Goal: Task Accomplishment & Management: Use online tool/utility

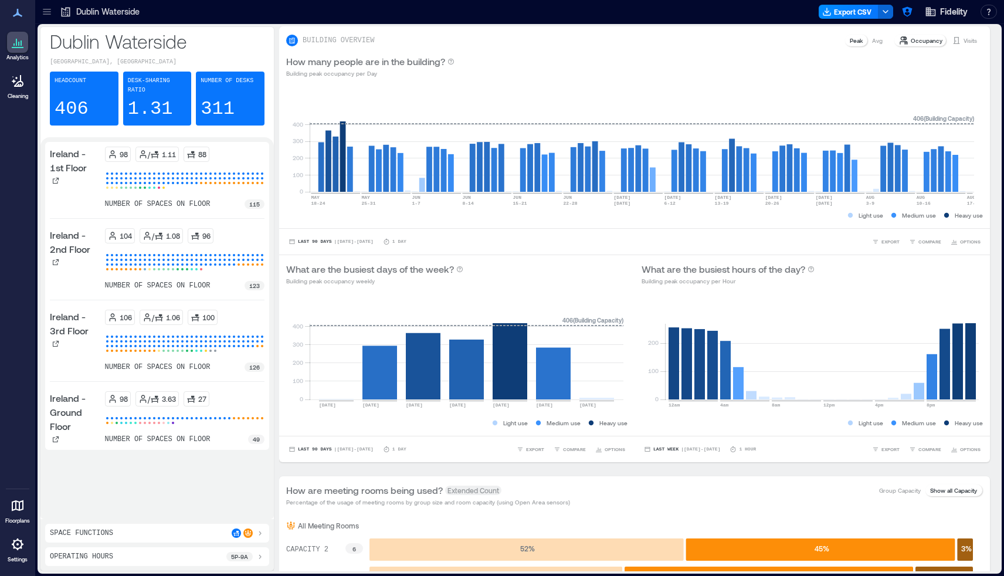
click at [13, 514] on div at bounding box center [17, 505] width 21 height 21
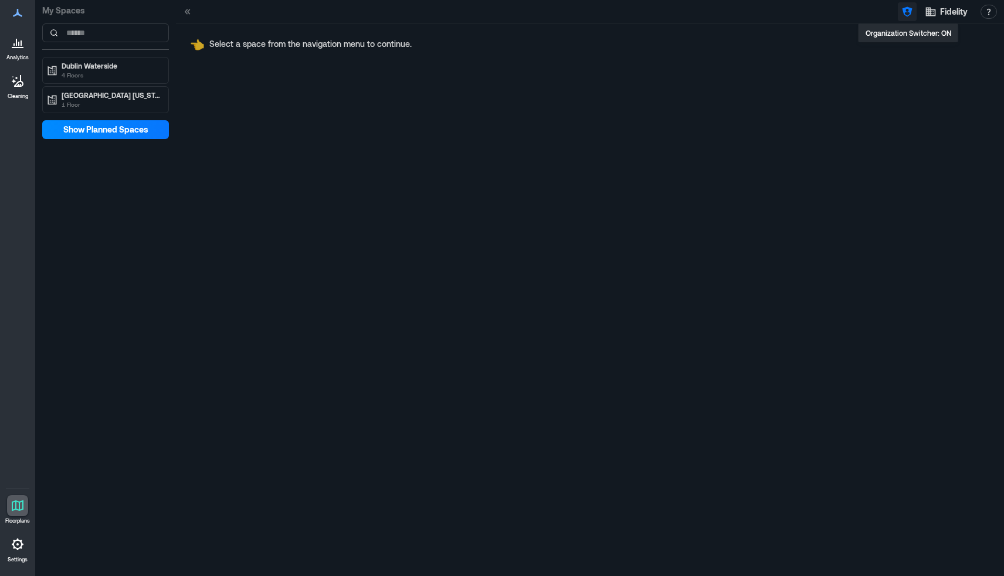
click at [906, 11] on icon "button" at bounding box center [907, 12] width 10 height 10
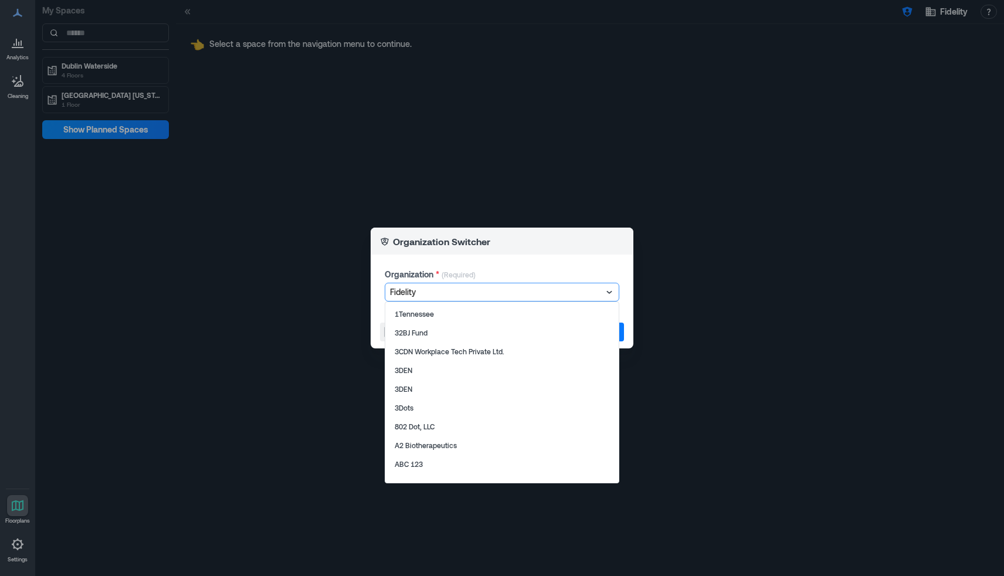
click at [582, 294] on div at bounding box center [496, 292] width 212 height 14
type input "*******"
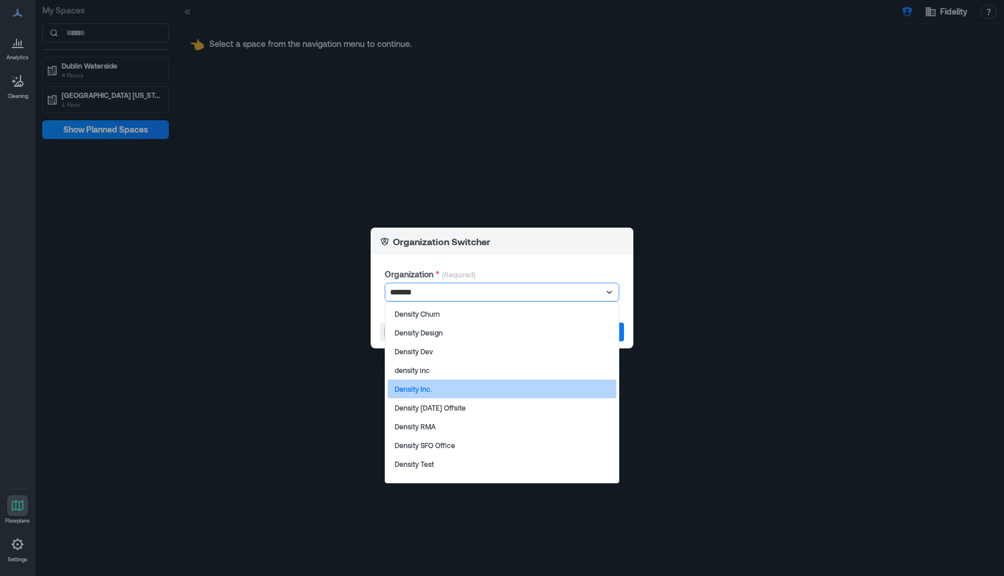
click at [487, 391] on div "Density Inc." at bounding box center [502, 389] width 229 height 19
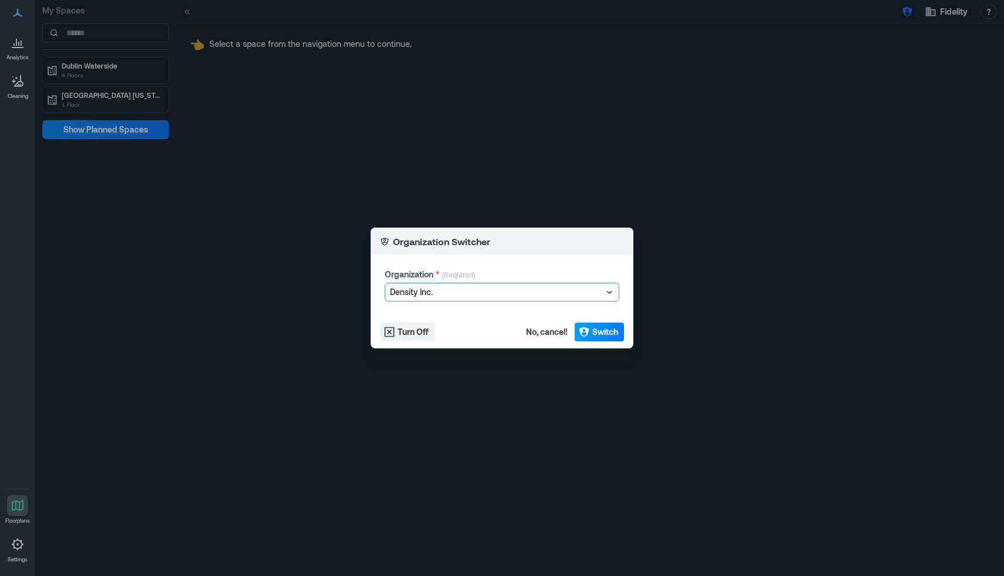
click at [588, 333] on icon "button" at bounding box center [584, 332] width 12 height 12
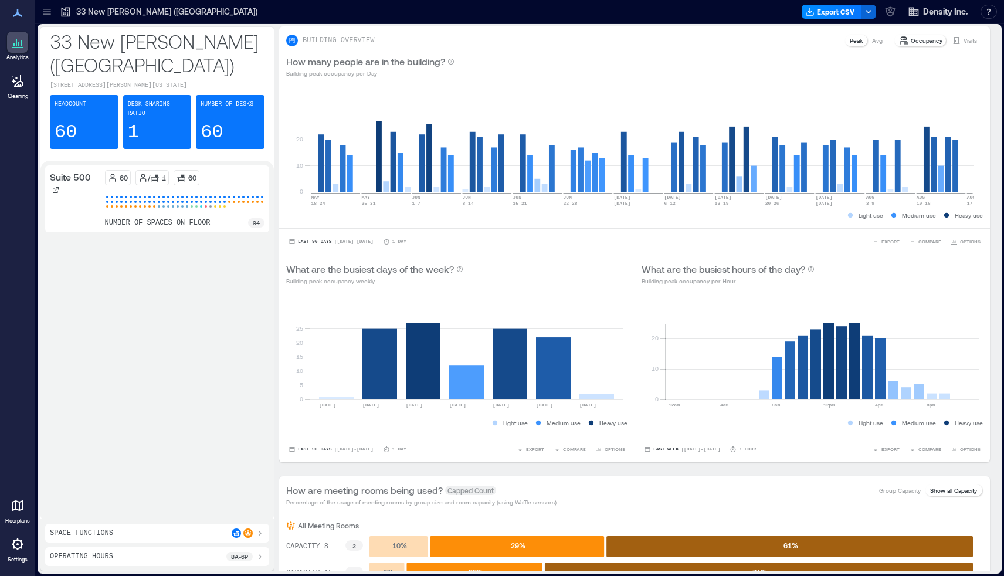
click at [19, 502] on icon at bounding box center [18, 505] width 12 height 11
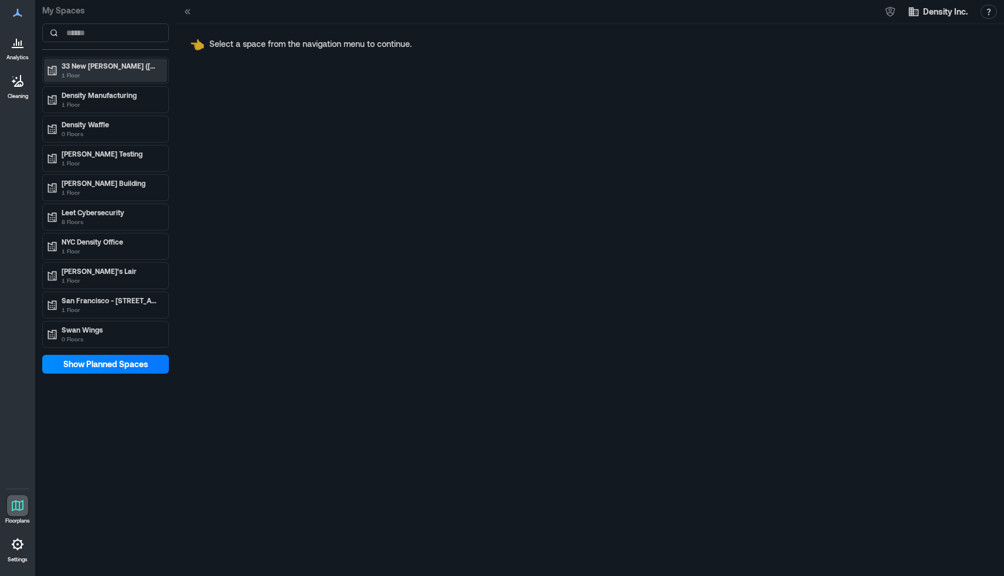
click at [88, 75] on p "1 Floor" at bounding box center [111, 74] width 99 height 9
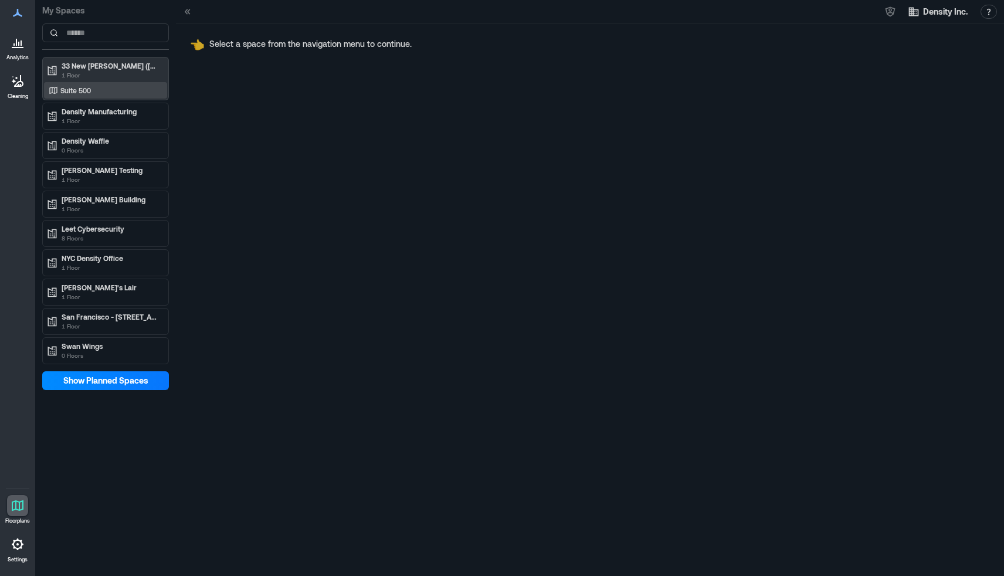
click at [80, 94] on p "Suite 500" at bounding box center [75, 90] width 31 height 9
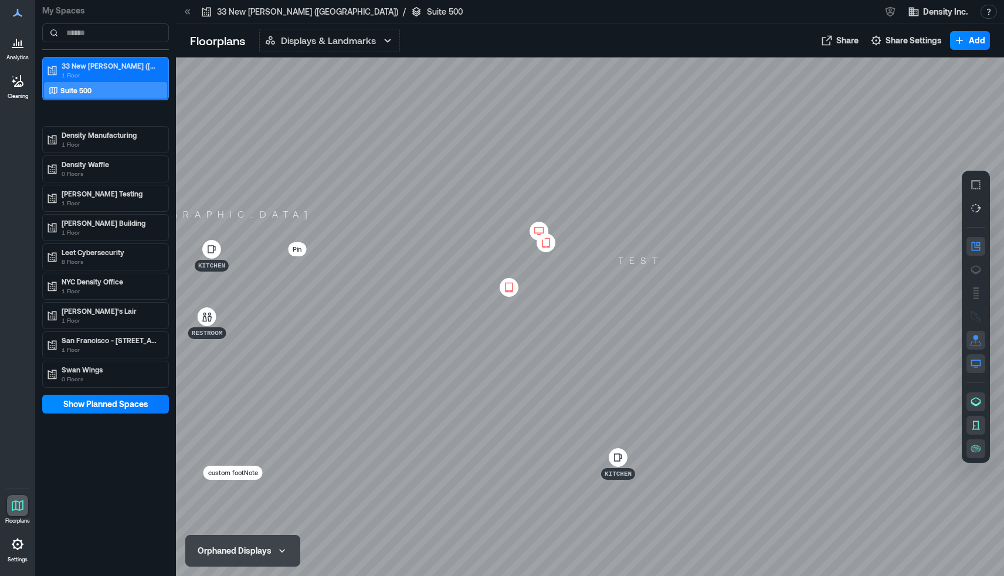
click at [538, 229] on icon at bounding box center [539, 231] width 14 height 12
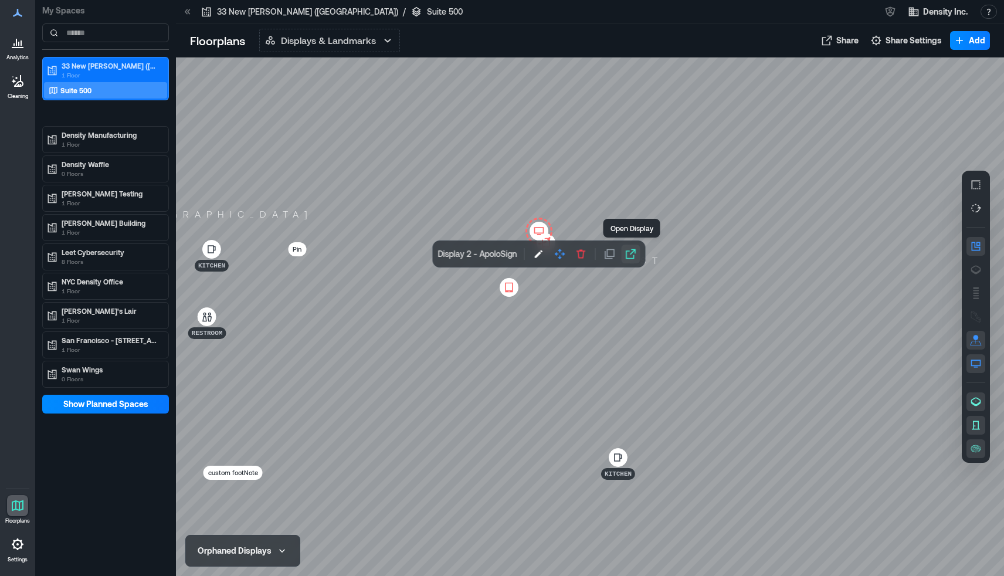
click at [632, 253] on icon "button" at bounding box center [631, 254] width 10 height 10
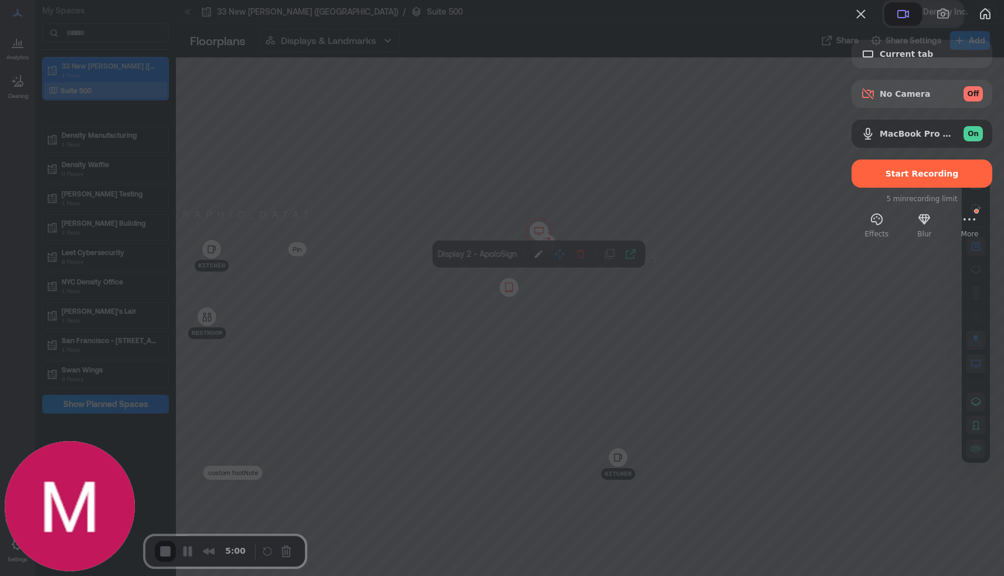
click at [768, 208] on div at bounding box center [502, 288] width 1004 height 576
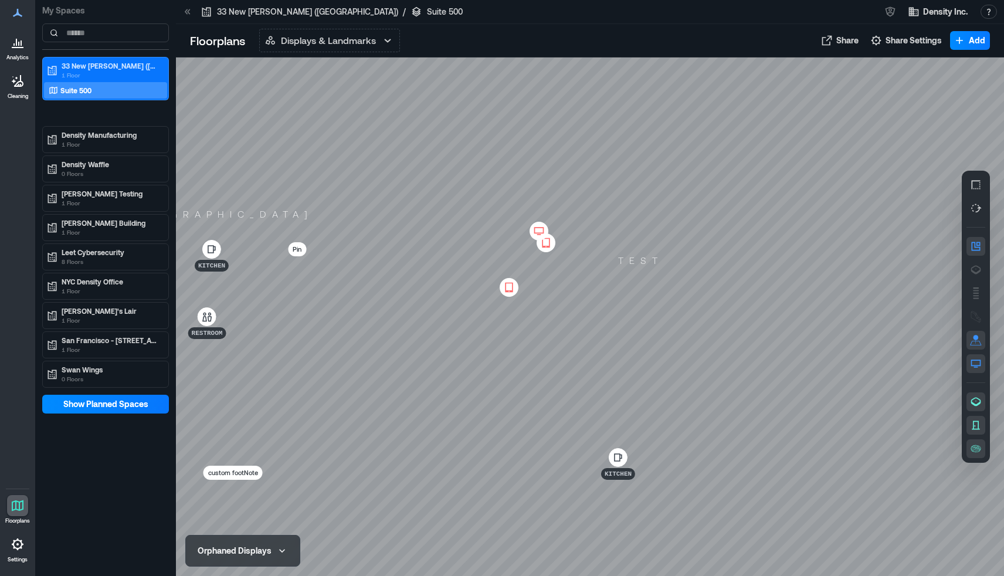
click at [548, 245] on icon at bounding box center [546, 243] width 14 height 12
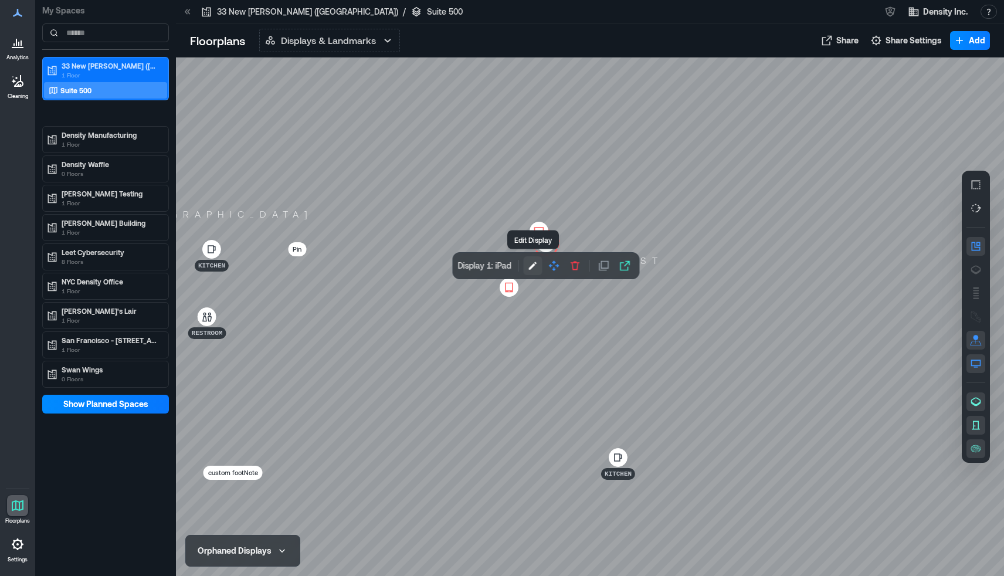
click at [533, 264] on icon "button" at bounding box center [533, 266] width 8 height 8
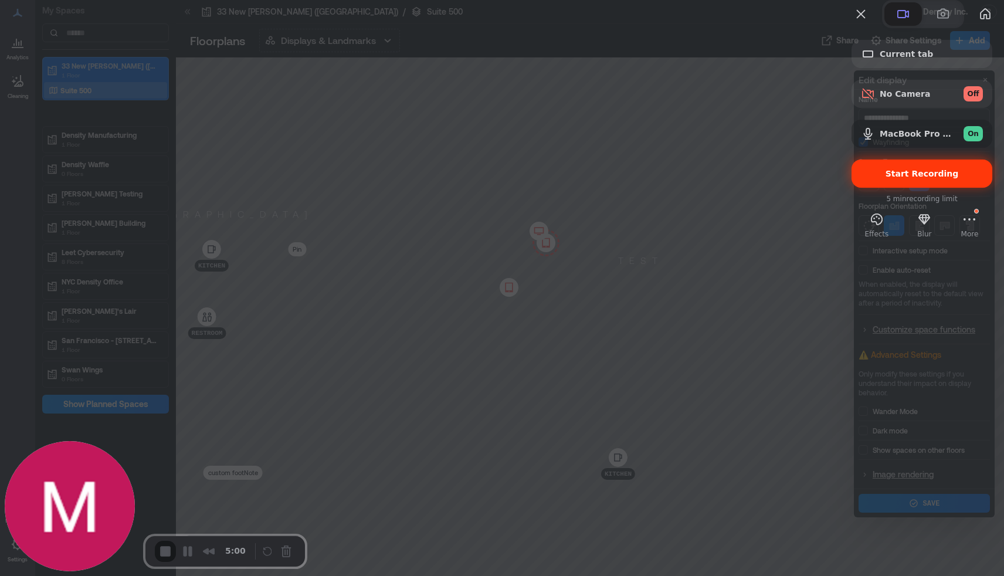
click at [893, 178] on span "Start Recording" at bounding box center [922, 173] width 73 height 9
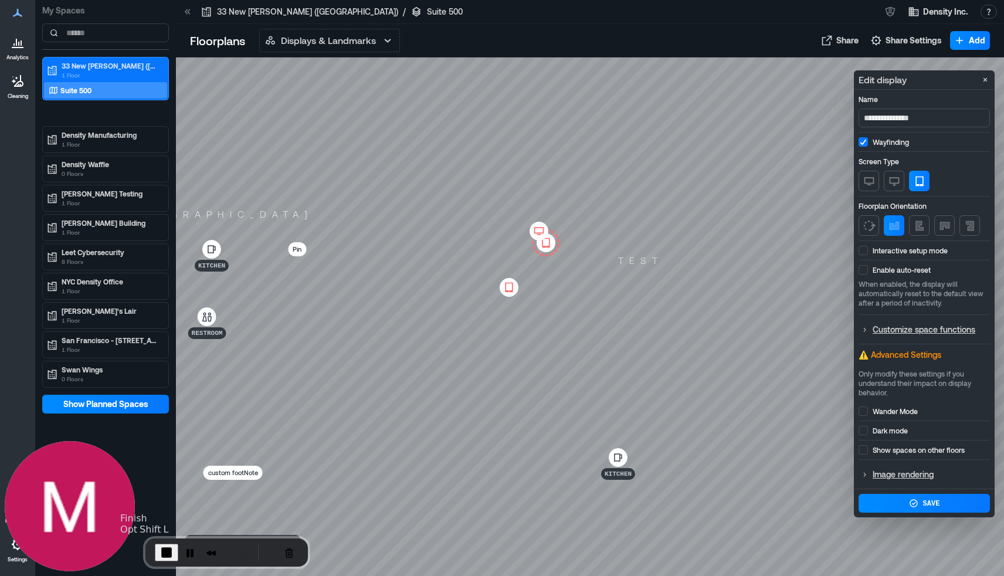
click at [165, 550] on span "End Recording" at bounding box center [167, 553] width 14 height 14
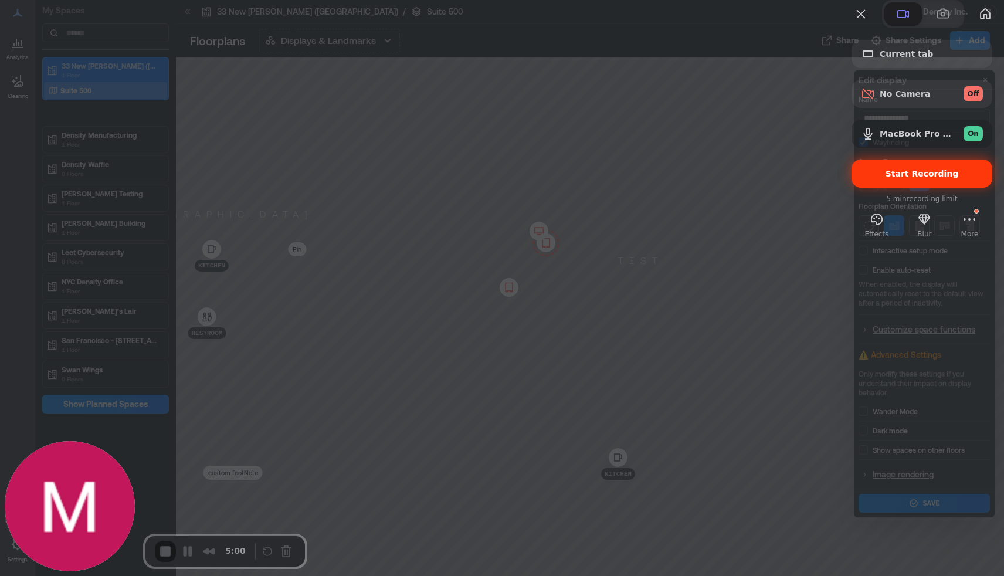
click at [889, 178] on span "Start Recording" at bounding box center [922, 173] width 73 height 9
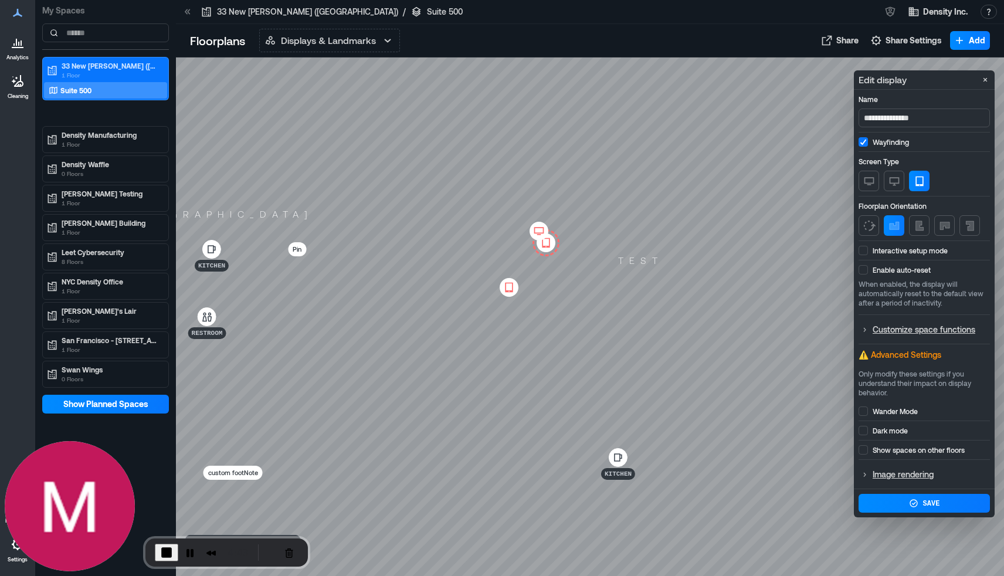
click at [546, 243] on icon at bounding box center [546, 243] width 14 height 12
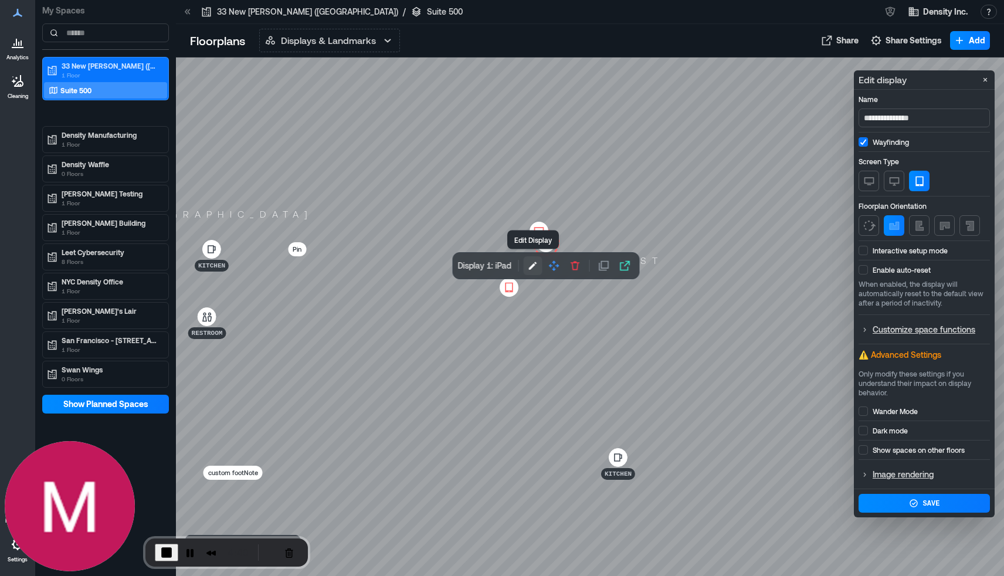
click at [531, 267] on icon "button" at bounding box center [533, 266] width 8 height 8
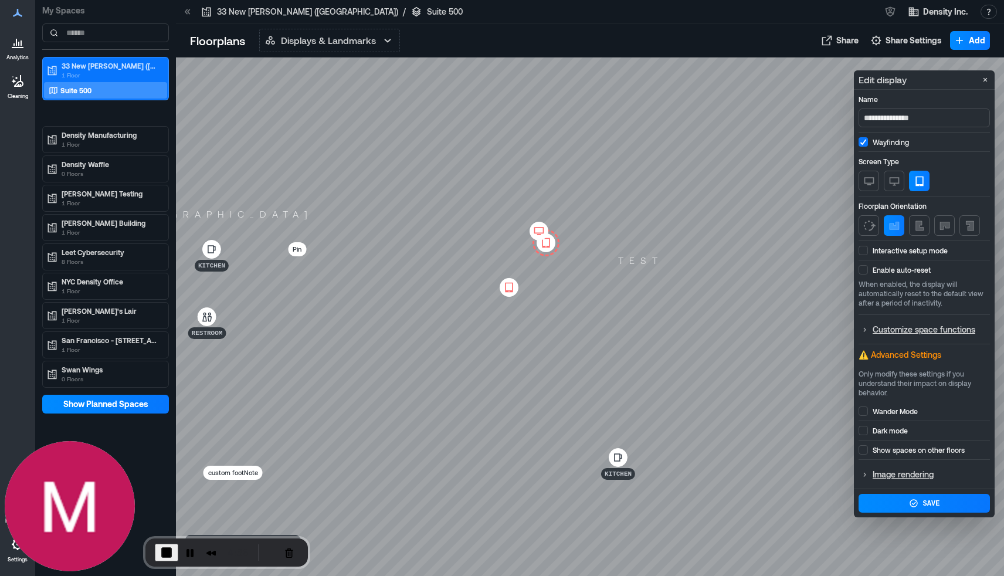
click at [867, 250] on span at bounding box center [863, 250] width 9 height 9
click at [926, 501] on div "Save" at bounding box center [931, 503] width 17 height 9
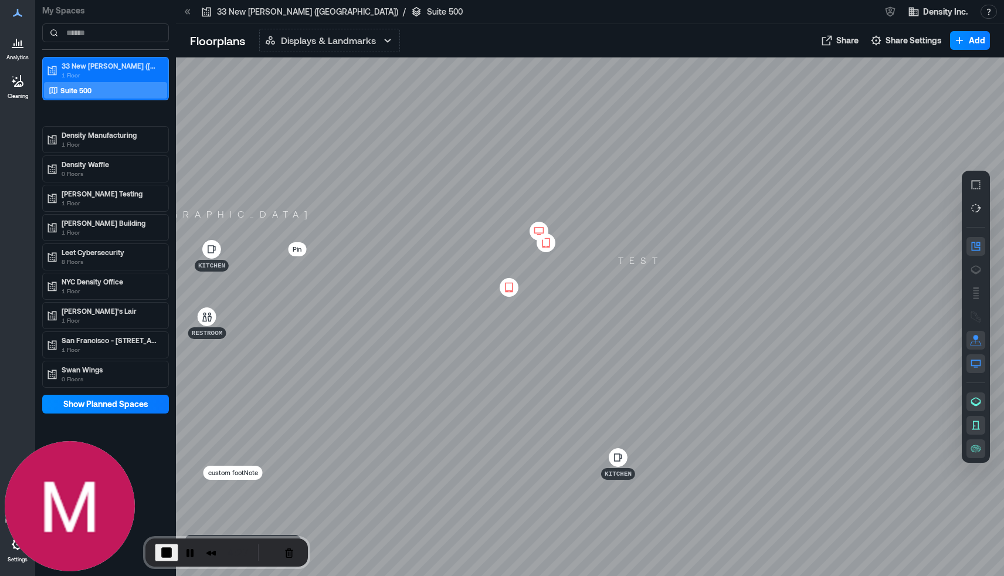
click at [545, 245] on icon at bounding box center [546, 243] width 14 height 12
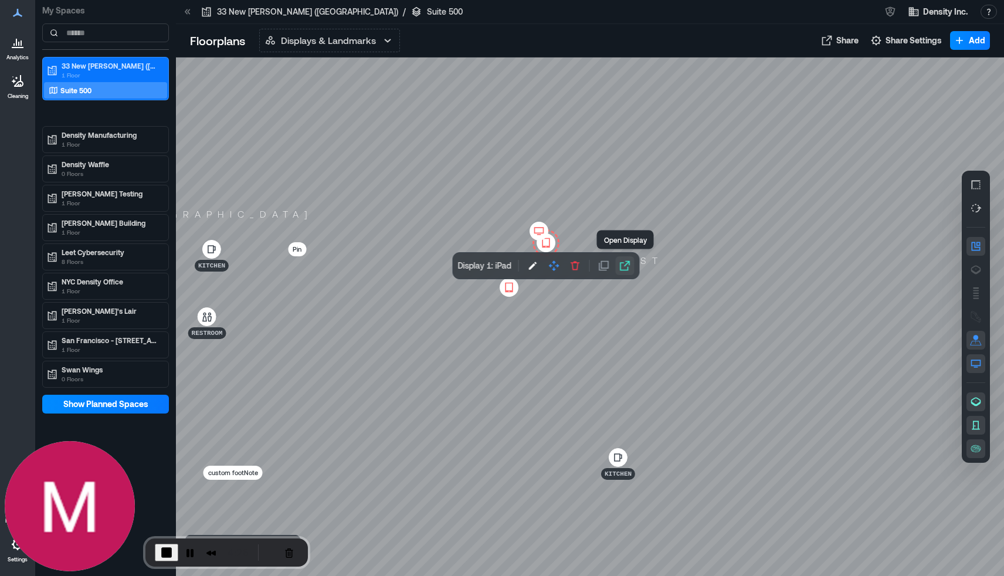
click at [624, 266] on icon "button" at bounding box center [625, 265] width 10 height 10
click at [166, 557] on span "End Recording" at bounding box center [167, 553] width 14 height 14
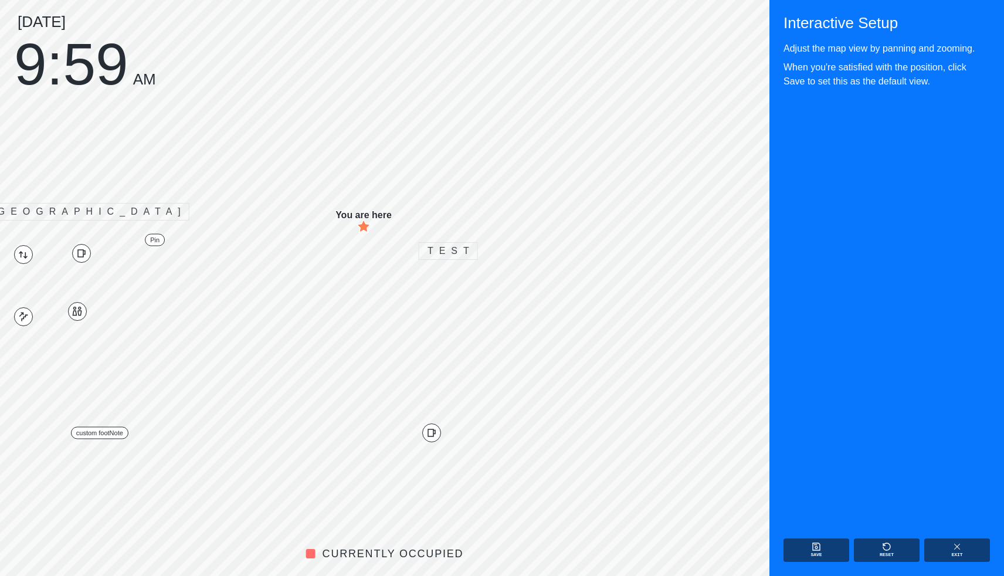
click at [49, 60] on div "Monday, August 18 9:59 AM" at bounding box center [85, 51] width 142 height 75
click at [826, 547] on button "Save" at bounding box center [817, 550] width 66 height 23
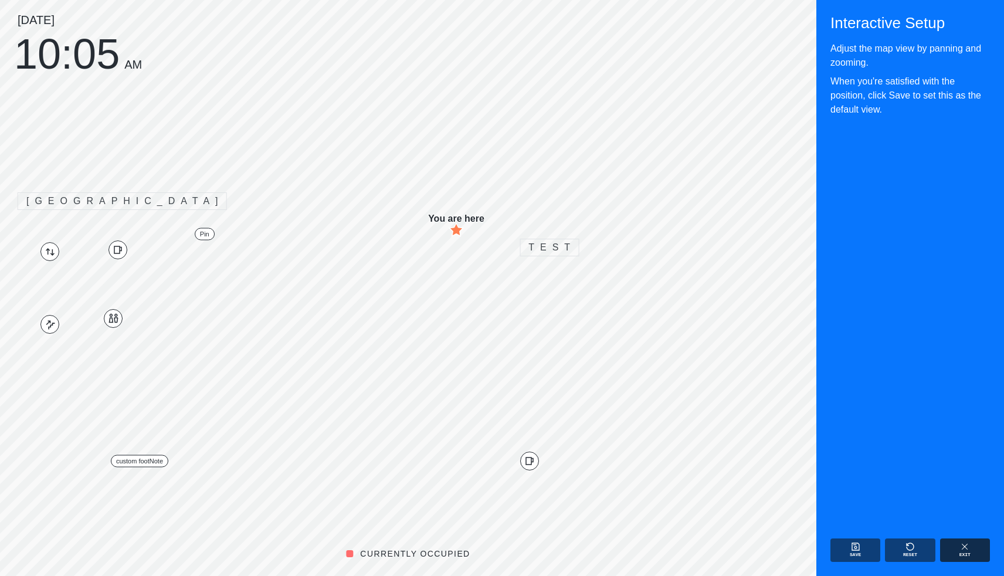
click at [956, 548] on button "Exit" at bounding box center [965, 550] width 50 height 23
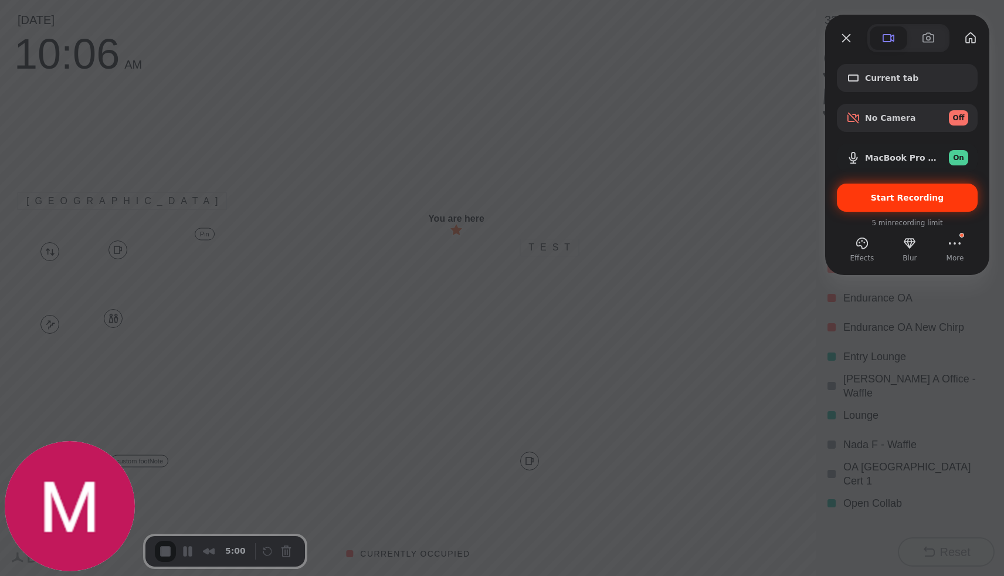
click at [876, 201] on span "Start Recording" at bounding box center [907, 197] width 122 height 9
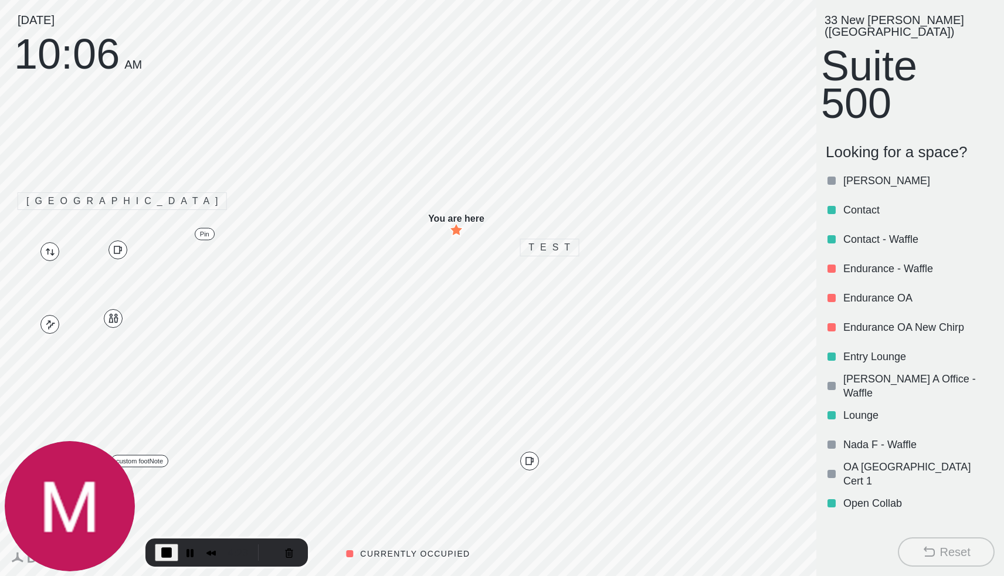
click at [59, 57] on div "Monday, August 18 10:06 AM" at bounding box center [78, 43] width 128 height 59
click at [173, 554] on button "End Recording" at bounding box center [166, 553] width 23 height 18
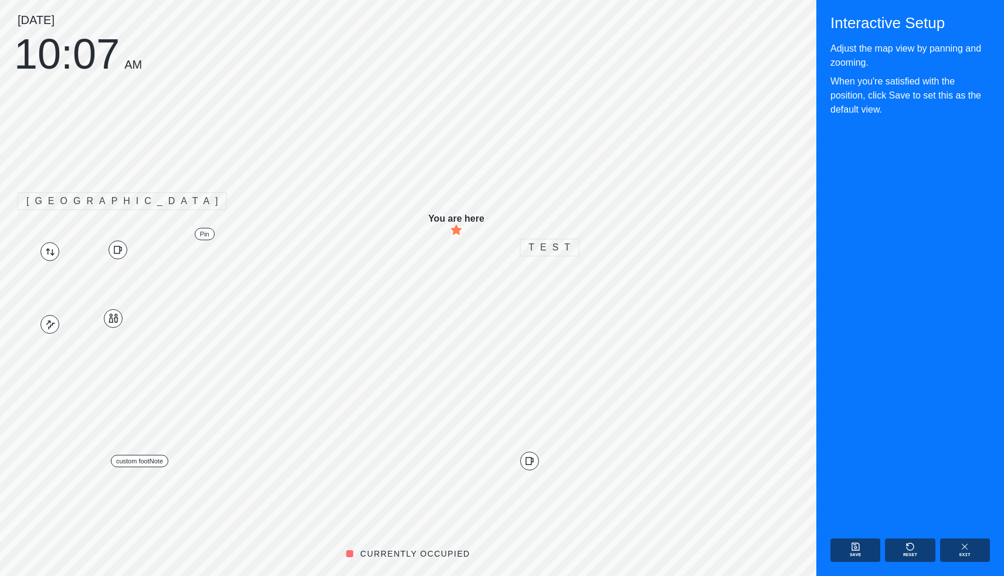
click at [78, 65] on div "Monday, August 18 10:07 AM" at bounding box center [78, 43] width 128 height 59
click at [968, 550] on icon "button" at bounding box center [964, 546] width 9 height 9
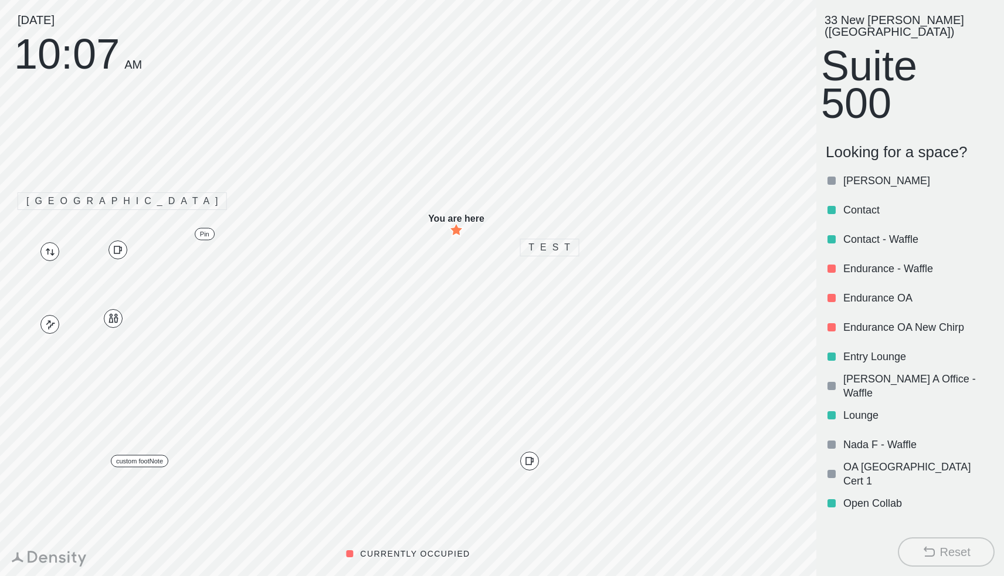
click at [48, 57] on div "Monday, August 18 10:07 AM" at bounding box center [78, 43] width 128 height 59
click at [97, 59] on div "Monday, August 18 10:07 AM" at bounding box center [78, 43] width 128 height 59
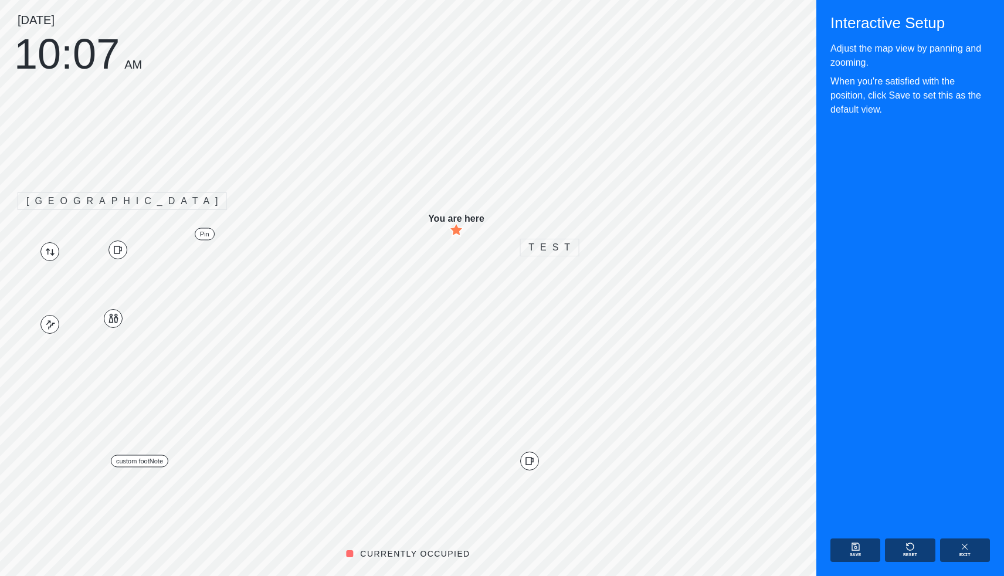
click at [93, 56] on div "Monday, August 18 10:07 AM" at bounding box center [78, 43] width 128 height 59
click at [967, 548] on icon "button" at bounding box center [964, 546] width 9 height 9
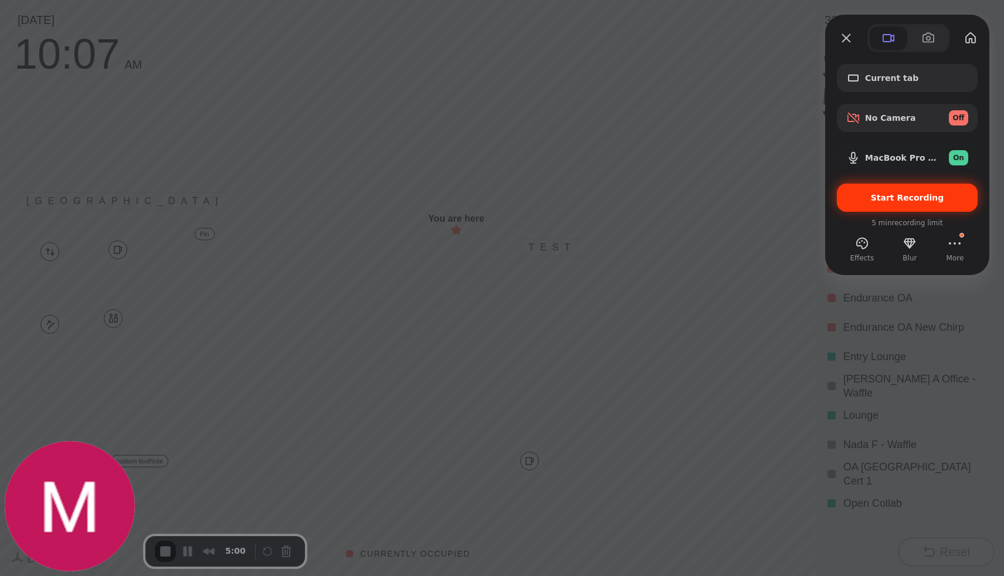
click at [886, 201] on span "Start Recording" at bounding box center [907, 197] width 73 height 9
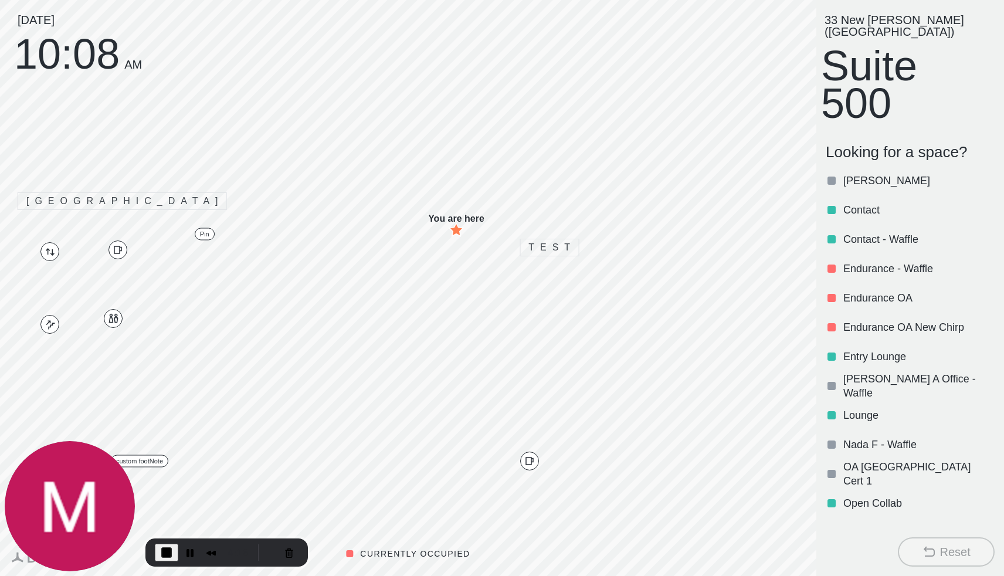
click at [91, 65] on div "Monday, August 18 10:08 AM" at bounding box center [78, 43] width 128 height 59
click at [168, 547] on span "End Recording" at bounding box center [167, 553] width 14 height 14
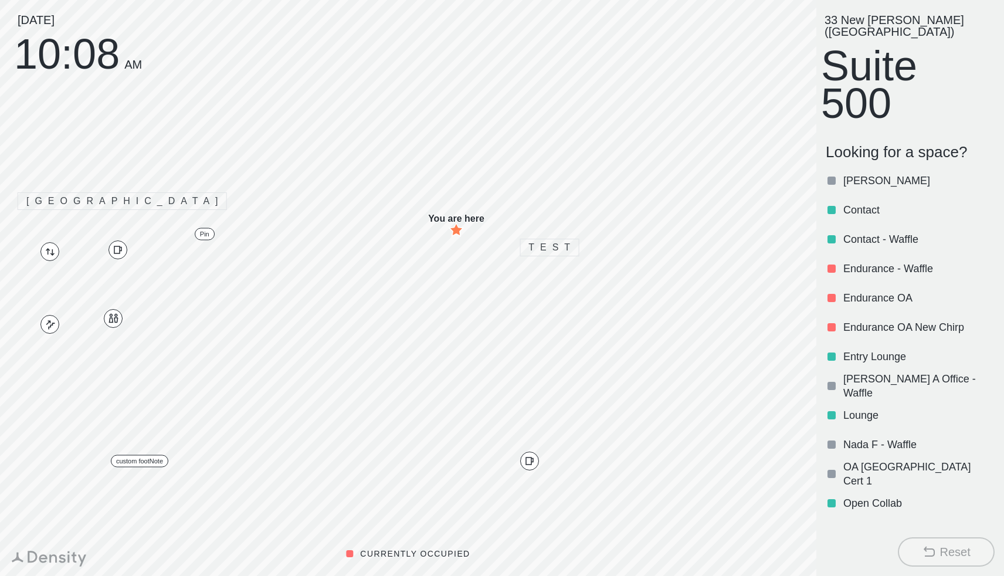
click at [90, 64] on div "Monday, August 18 10:08 AM" at bounding box center [78, 43] width 128 height 59
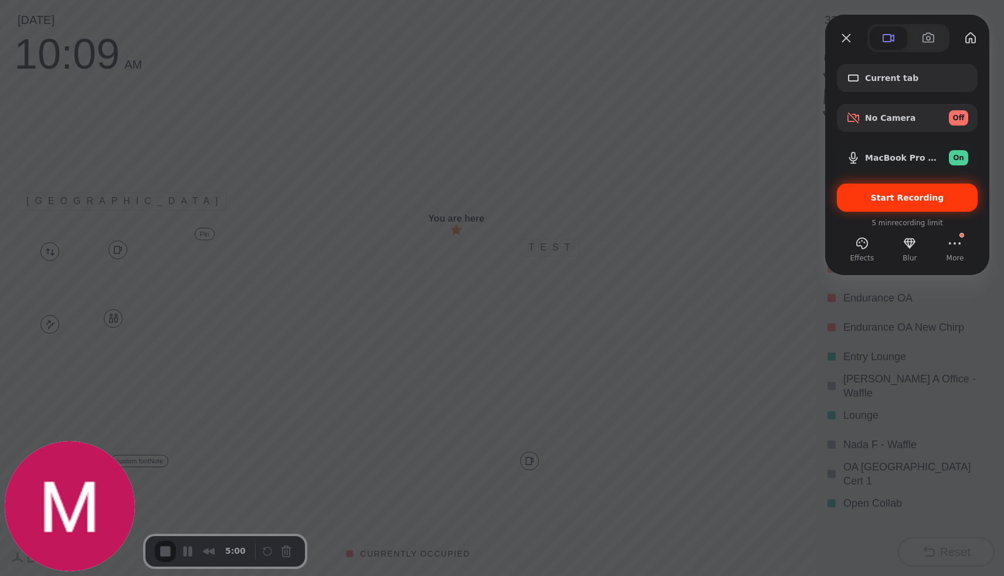
click at [867, 193] on span "Start Recording" at bounding box center [907, 197] width 122 height 9
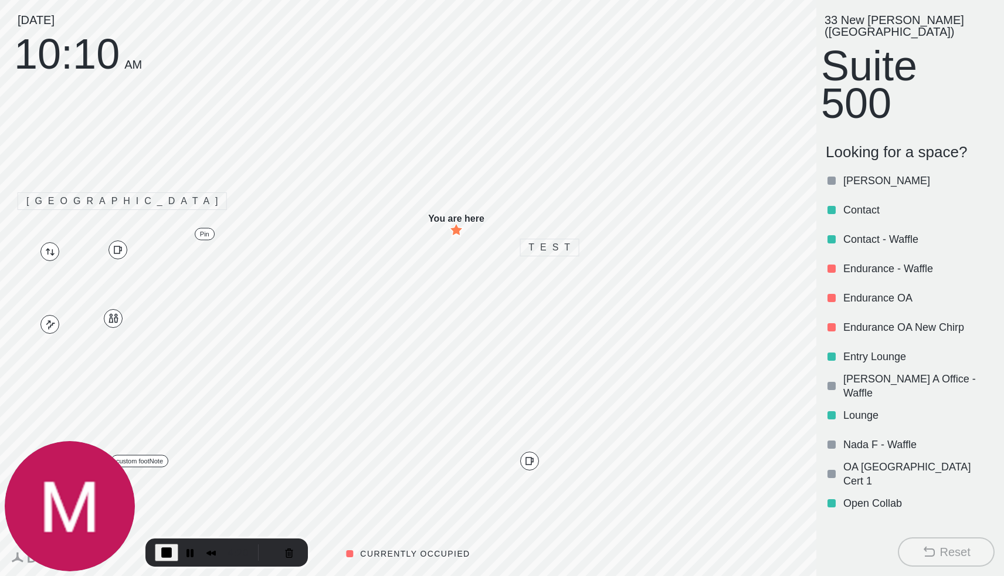
click at [57, 57] on div "Monday, August 18 10:10 AM" at bounding box center [78, 43] width 128 height 59
click at [171, 550] on span "End Recording" at bounding box center [167, 553] width 14 height 14
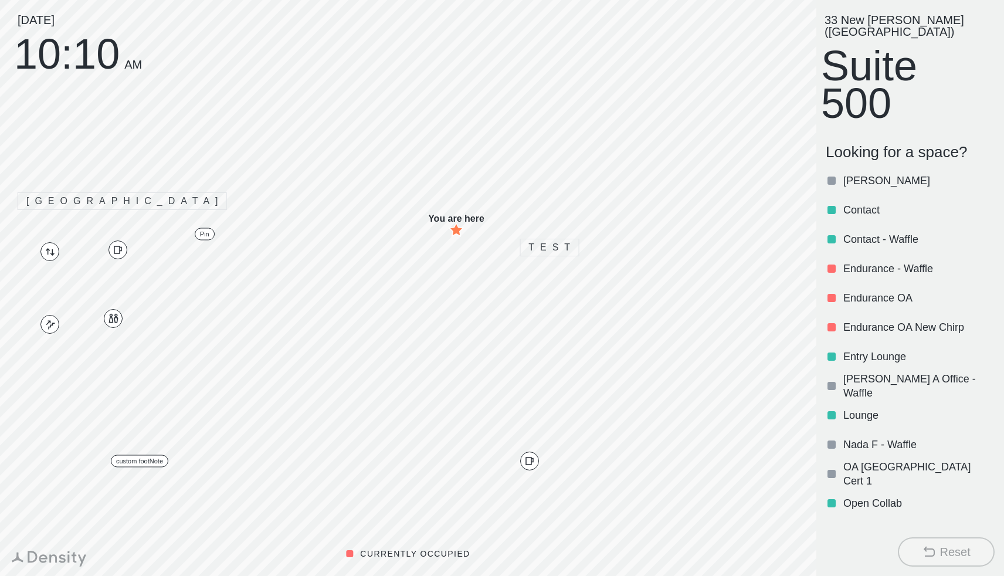
click at [55, 56] on div "Monday, August 18 10:10 AM" at bounding box center [78, 43] width 128 height 59
click at [61, 52] on div "Monday, August 18 10:12 AM" at bounding box center [78, 43] width 128 height 59
drag, startPoint x: 56, startPoint y: 50, endPoint x: 33, endPoint y: 42, distance: 24.9
click at [33, 42] on div "Monday, August 18 10:12 AM" at bounding box center [78, 43] width 128 height 59
click at [43, 49] on div "Monday, August 18 10:12 AM" at bounding box center [78, 43] width 128 height 59
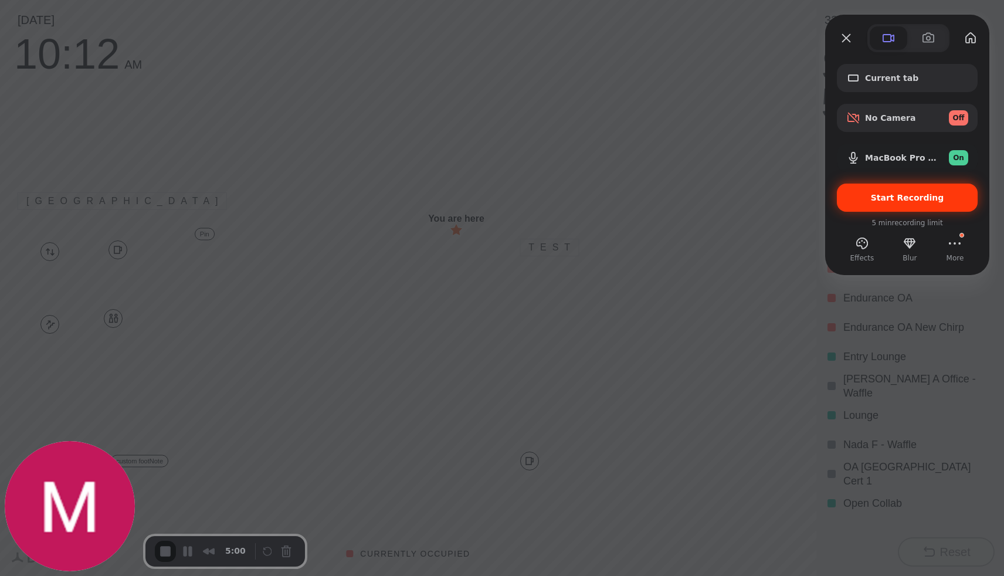
click at [886, 198] on span "Start Recording" at bounding box center [907, 197] width 73 height 9
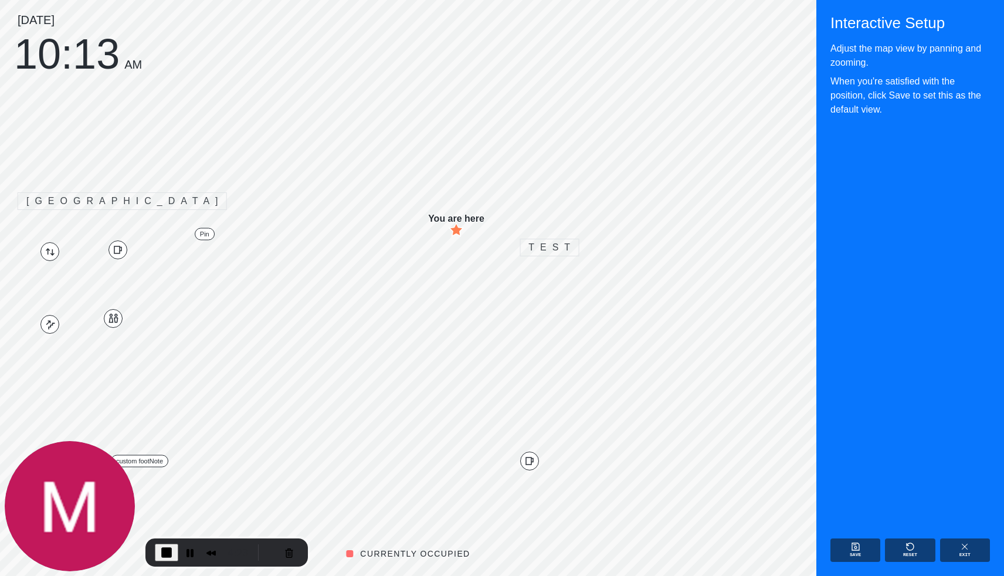
click at [59, 55] on div "Monday, August 18 10:13 AM" at bounding box center [78, 43] width 128 height 59
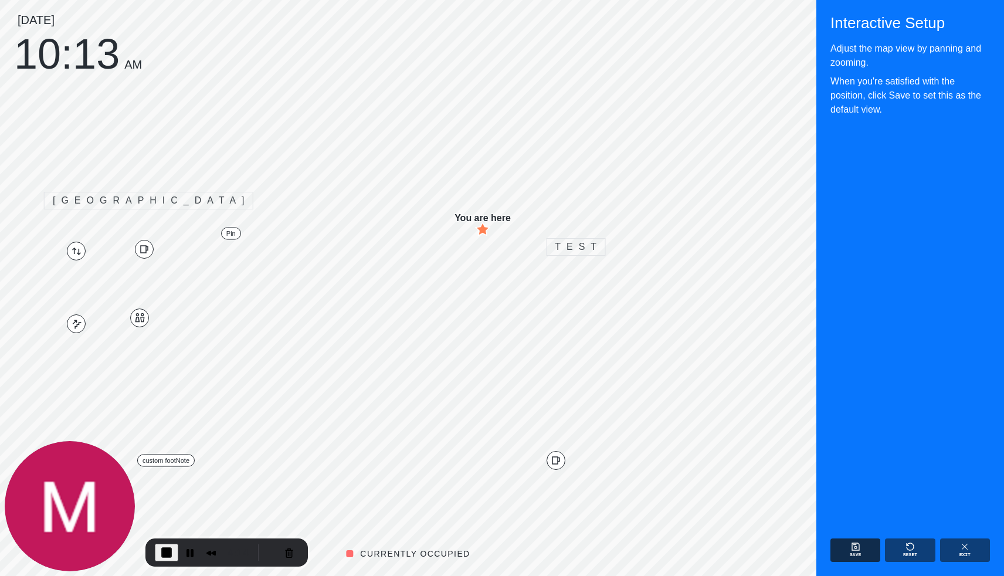
click at [847, 552] on button "Save" at bounding box center [856, 550] width 50 height 23
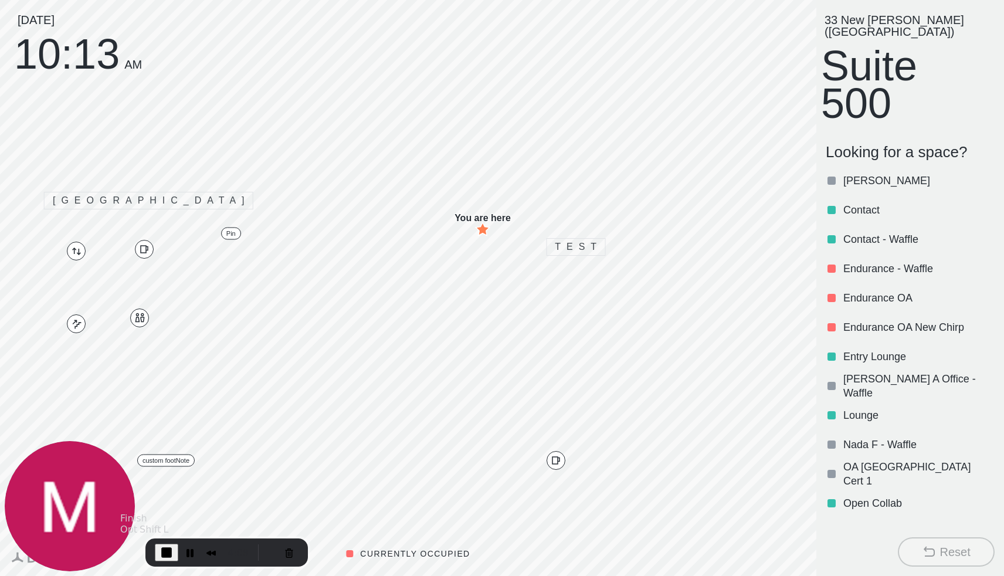
click at [165, 550] on span "End Recording" at bounding box center [167, 553] width 14 height 14
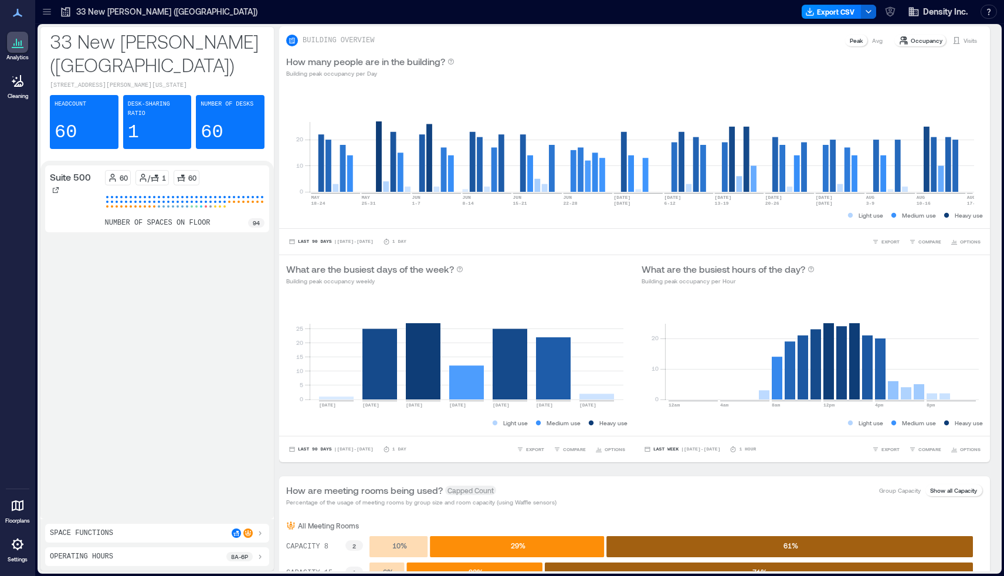
click at [19, 508] on icon at bounding box center [18, 505] width 12 height 11
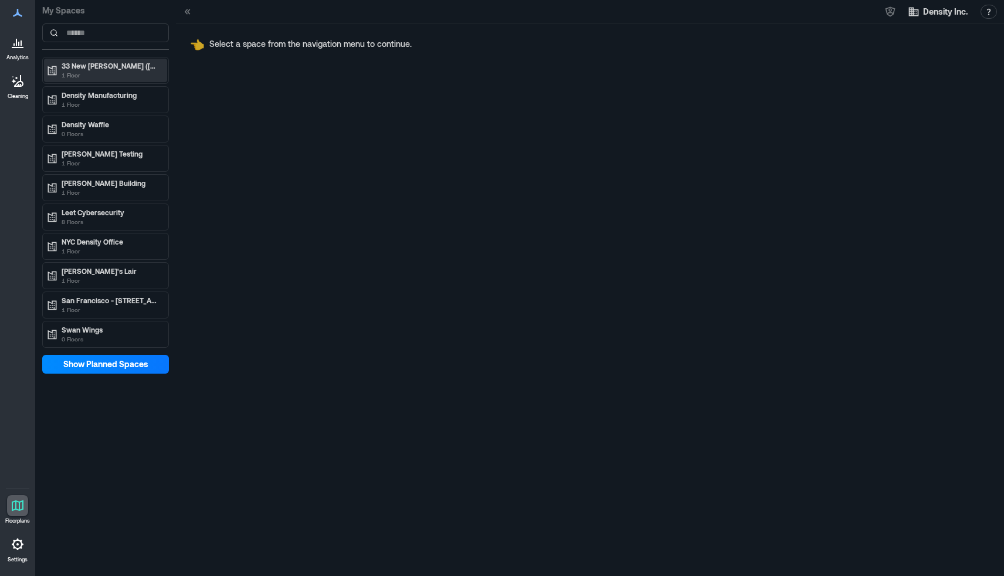
click at [99, 80] on div "33 [GEOGRAPHIC_DATA][PERSON_NAME] (SF) 1 Floor" at bounding box center [105, 70] width 123 height 23
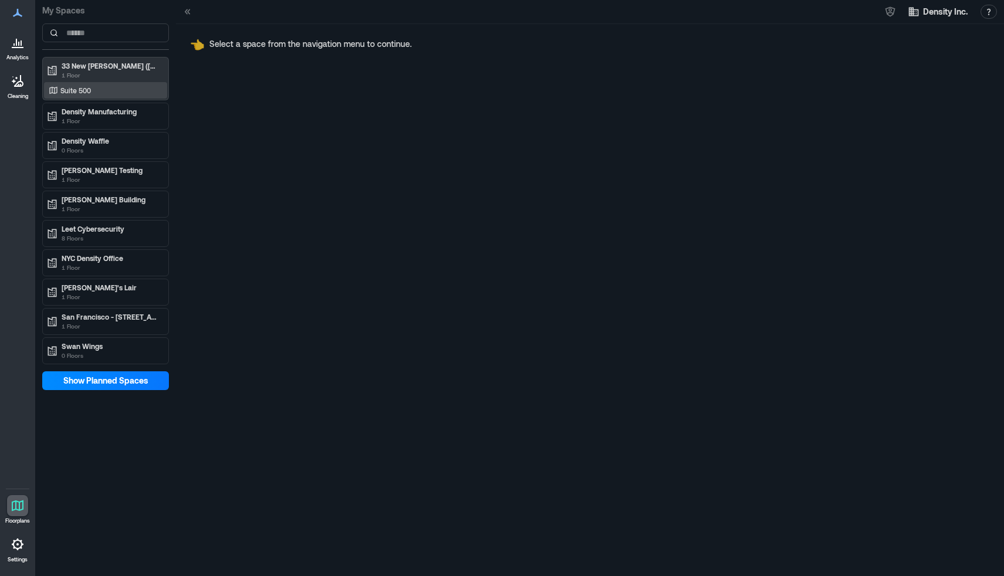
click at [86, 92] on p "Suite 500" at bounding box center [75, 90] width 31 height 9
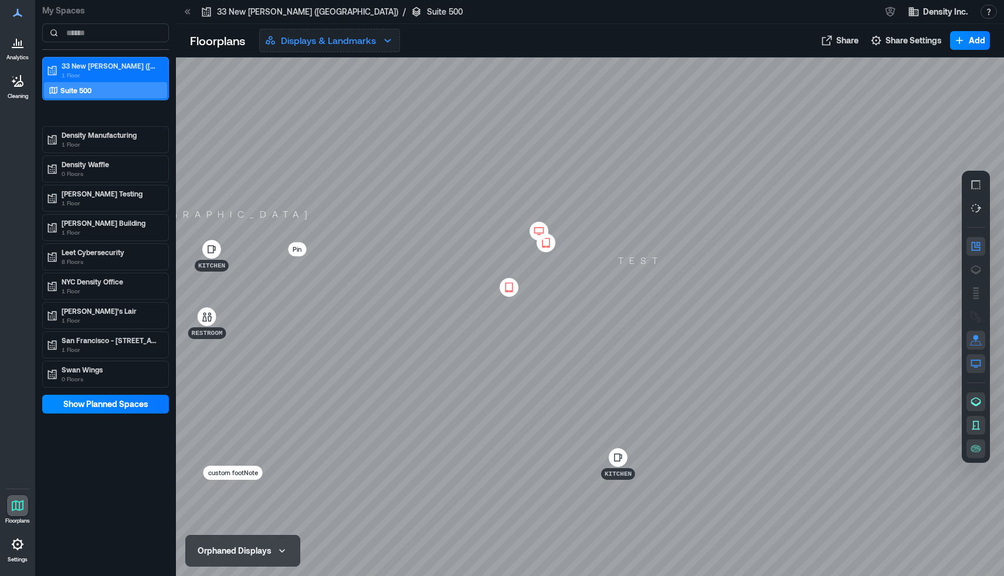
click at [366, 45] on p "Displays & Landmarks" at bounding box center [328, 40] width 95 height 14
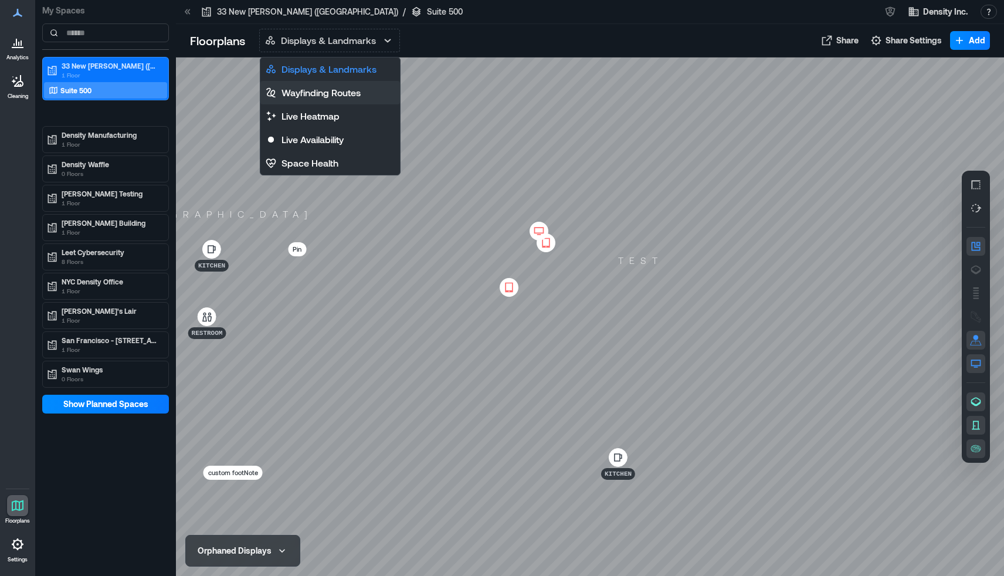
click at [344, 92] on p "Wayfinding Routes" at bounding box center [321, 93] width 79 height 14
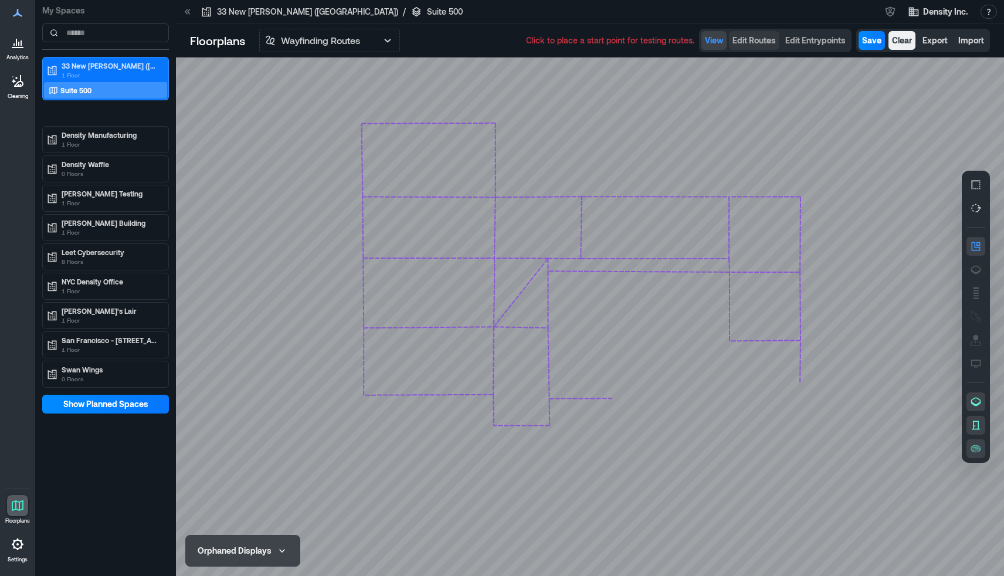
click at [760, 44] on span "Edit Routes" at bounding box center [754, 41] width 43 height 12
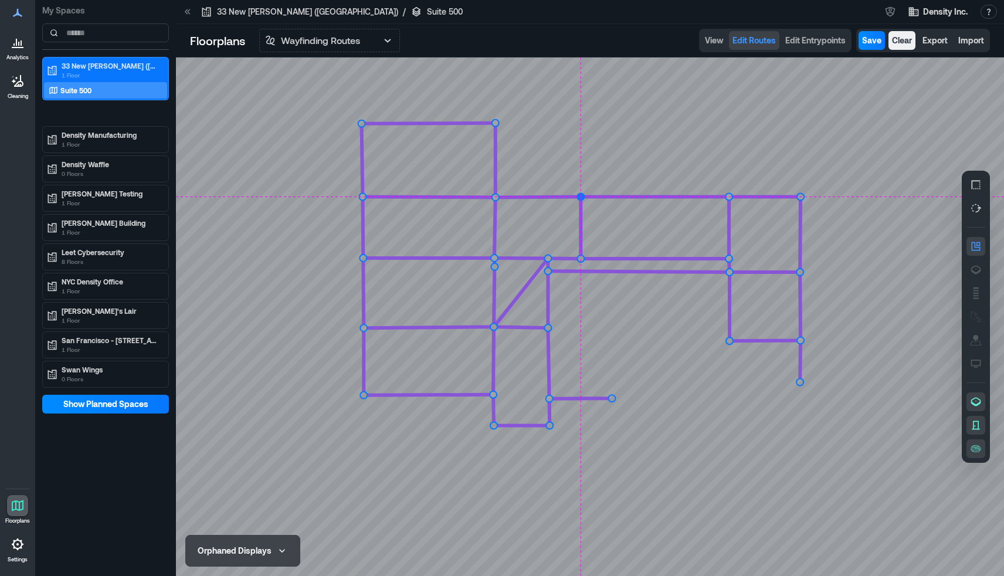
click at [580, 199] on circle at bounding box center [580, 196] width 7 height 7
drag, startPoint x: 581, startPoint y: 198, endPoint x: 584, endPoint y: 190, distance: 8.9
click at [584, 193] on circle at bounding box center [580, 196] width 7 height 7
click at [583, 195] on circle at bounding box center [580, 196] width 7 height 7
click at [582, 197] on circle at bounding box center [580, 196] width 7 height 7
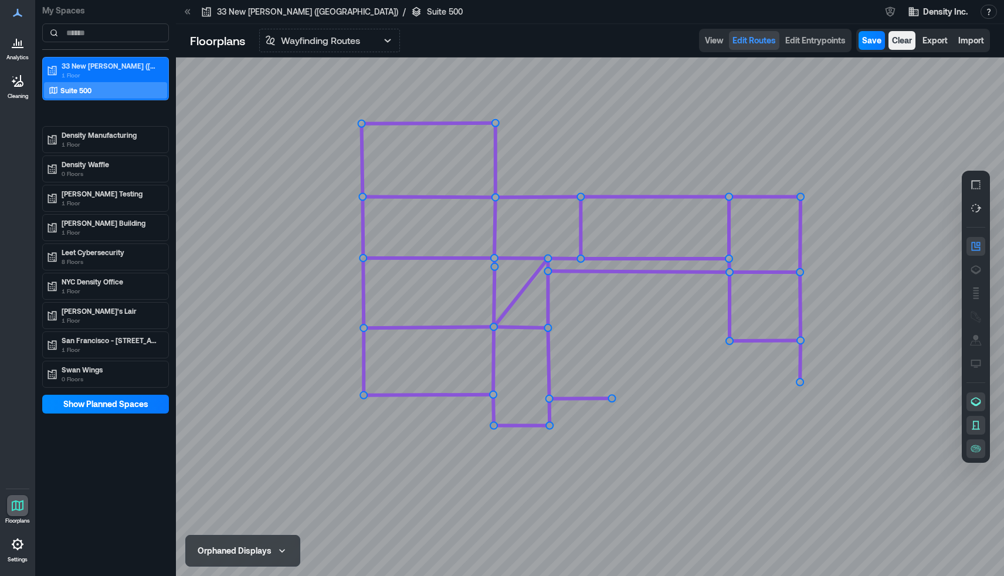
click at [677, 220] on icon at bounding box center [590, 316] width 828 height 519
click at [705, 238] on icon at bounding box center [590, 316] width 828 height 519
drag, startPoint x: 705, startPoint y: 238, endPoint x: 703, endPoint y: 232, distance: 6.9
click at [703, 232] on circle at bounding box center [703, 231] width 9 height 9
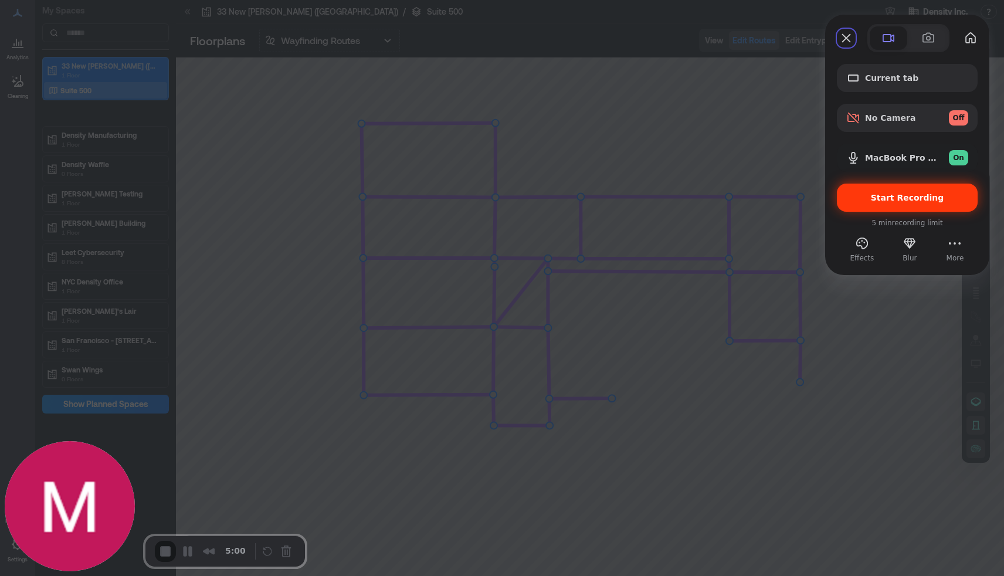
click at [892, 201] on span "Start Recording" at bounding box center [907, 197] width 73 height 9
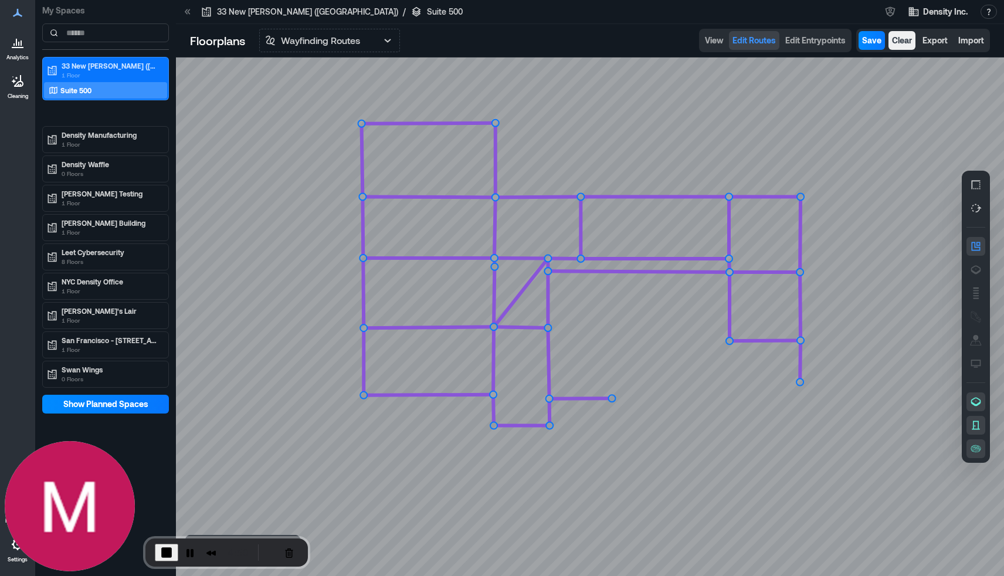
click at [649, 223] on icon at bounding box center [590, 316] width 828 height 519
click at [690, 240] on icon at bounding box center [590, 316] width 828 height 519
drag, startPoint x: 693, startPoint y: 239, endPoint x: 691, endPoint y: 218, distance: 20.7
click at [692, 218] on circle at bounding box center [694, 222] width 9 height 9
click at [168, 552] on span "End Recording" at bounding box center [167, 553] width 14 height 14
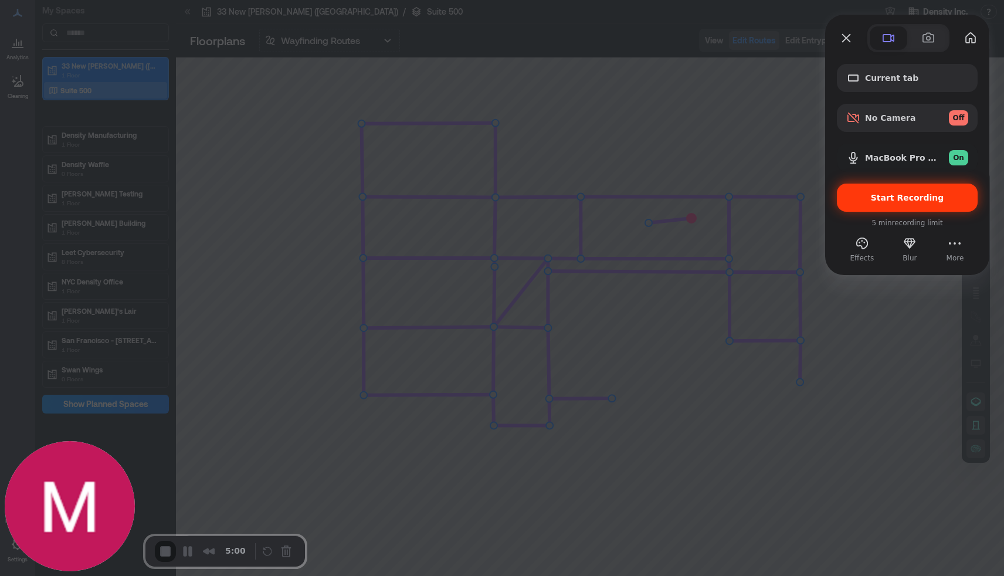
click at [909, 197] on span "Start Recording" at bounding box center [907, 197] width 73 height 9
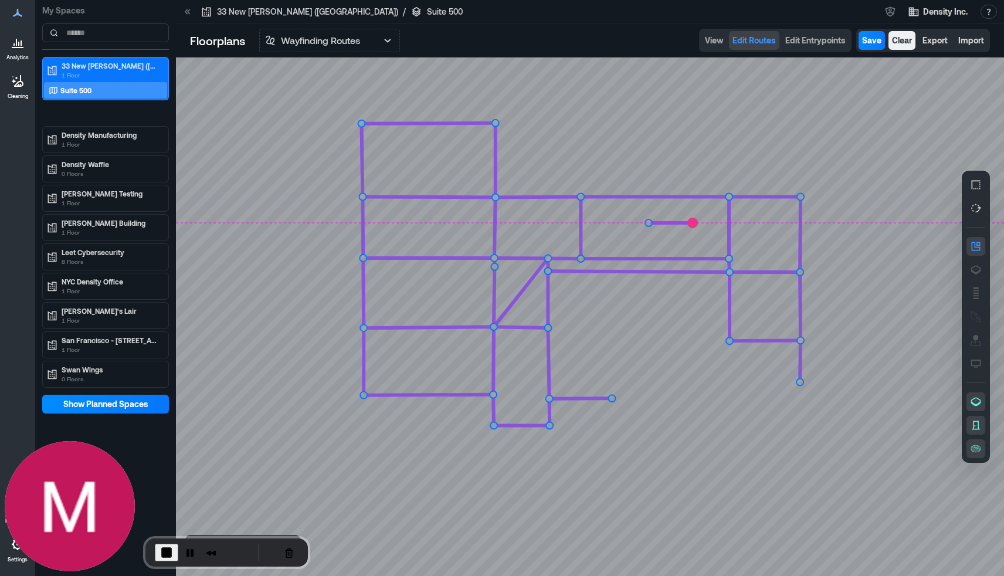
click at [692, 222] on circle at bounding box center [692, 222] width 9 height 9
drag, startPoint x: 693, startPoint y: 221, endPoint x: 702, endPoint y: 220, distance: 8.9
click at [702, 220] on circle at bounding box center [701, 222] width 9 height 9
click at [167, 551] on span "End Recording" at bounding box center [167, 553] width 14 height 14
